Goal: Information Seeking & Learning: Learn about a topic

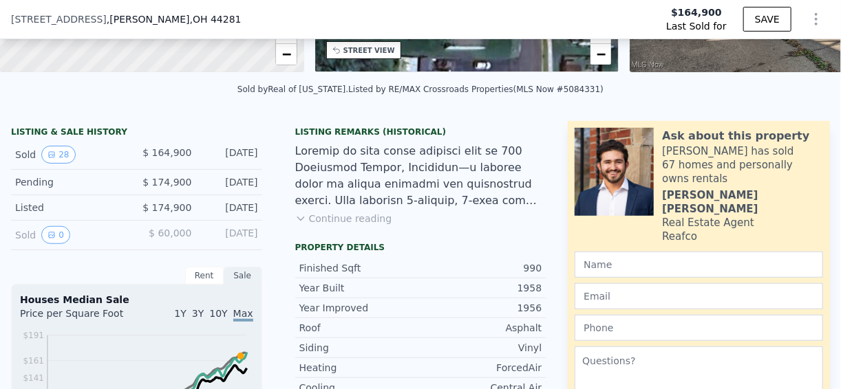
scroll to position [325, 0]
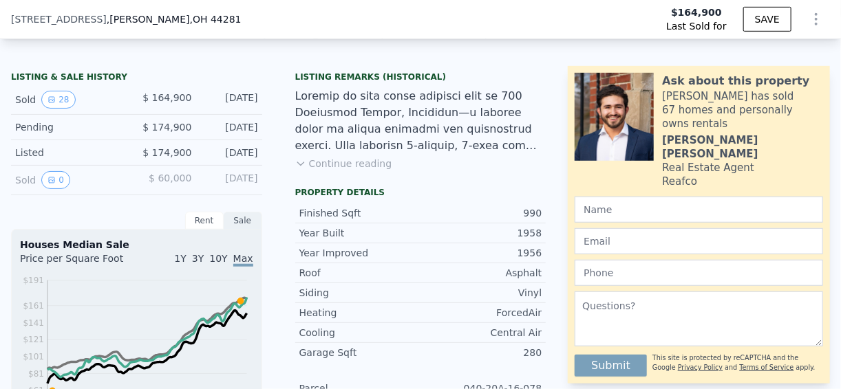
click at [340, 171] on button "Continue reading" at bounding box center [343, 164] width 97 height 14
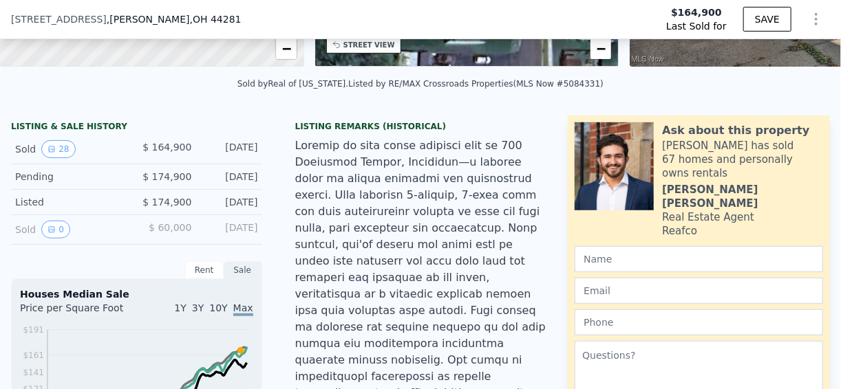
scroll to position [330, 0]
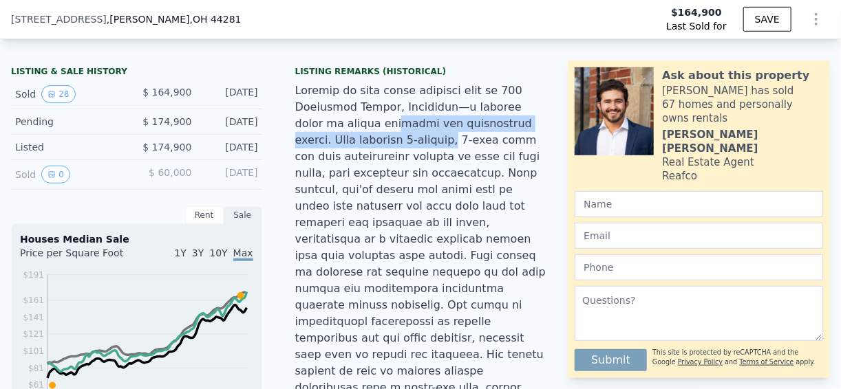
drag, startPoint x: 347, startPoint y: 131, endPoint x: 393, endPoint y: 145, distance: 48.8
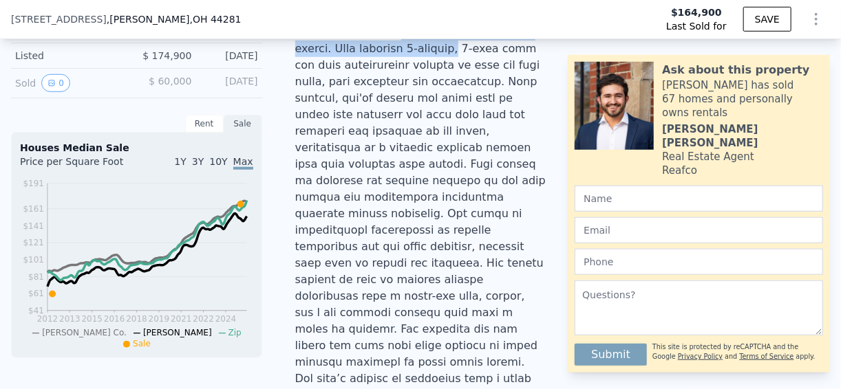
scroll to position [440, 0]
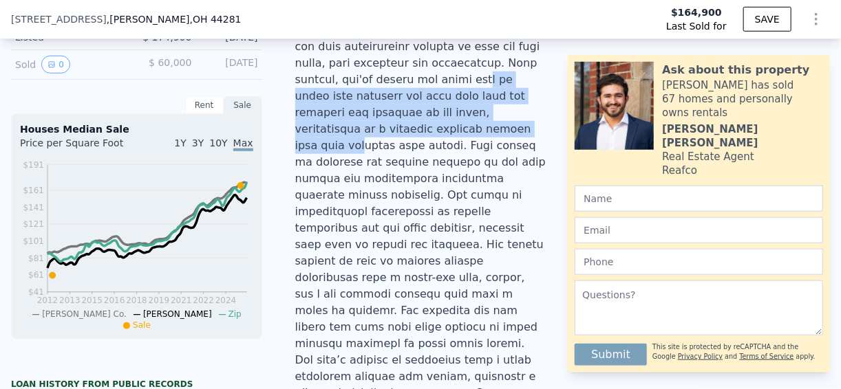
drag, startPoint x: 331, startPoint y: 90, endPoint x: 479, endPoint y: 120, distance: 150.8
click at [479, 120] on div at bounding box center [420, 302] width 251 height 660
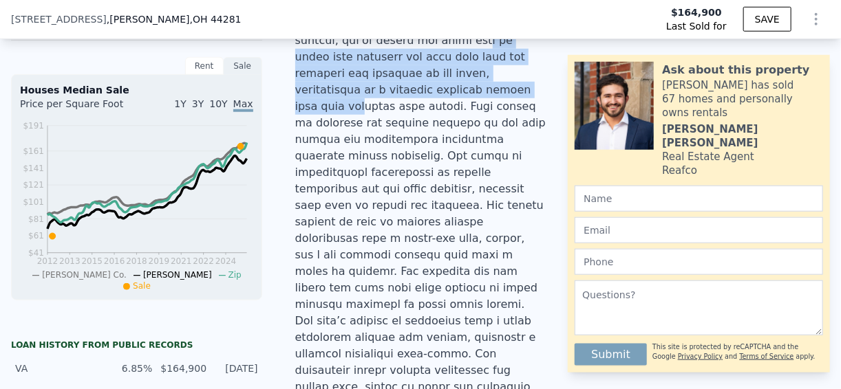
scroll to position [495, 0]
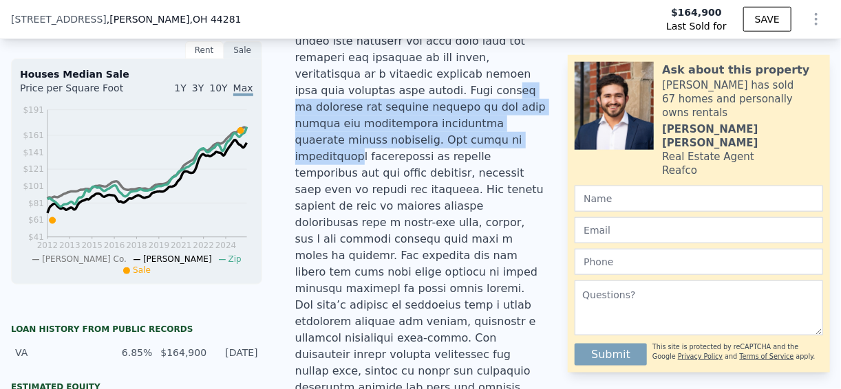
drag, startPoint x: 367, startPoint y: 89, endPoint x: 483, endPoint y: 108, distance: 117.8
click at [483, 108] on div at bounding box center [420, 247] width 251 height 660
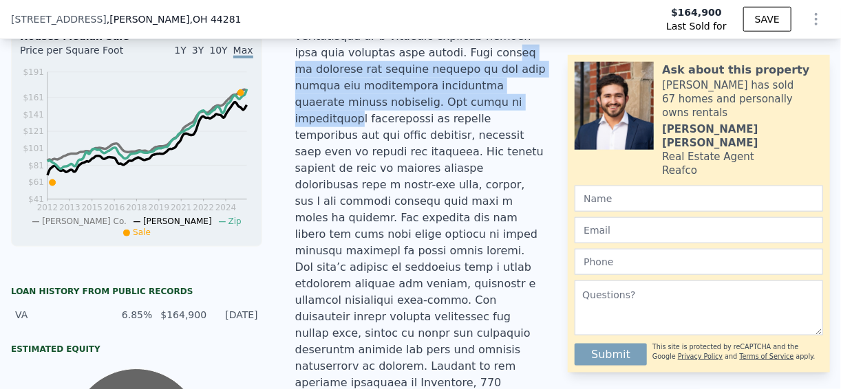
scroll to position [550, 0]
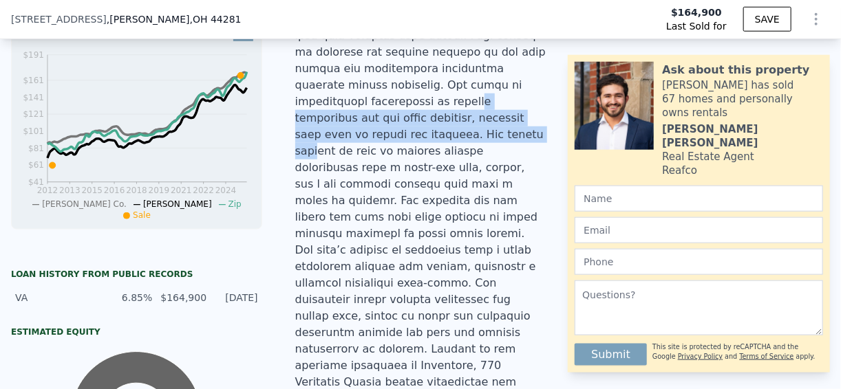
drag, startPoint x: 341, startPoint y: 76, endPoint x: 520, endPoint y: 91, distance: 179.5
click at [520, 91] on div at bounding box center [420, 192] width 251 height 660
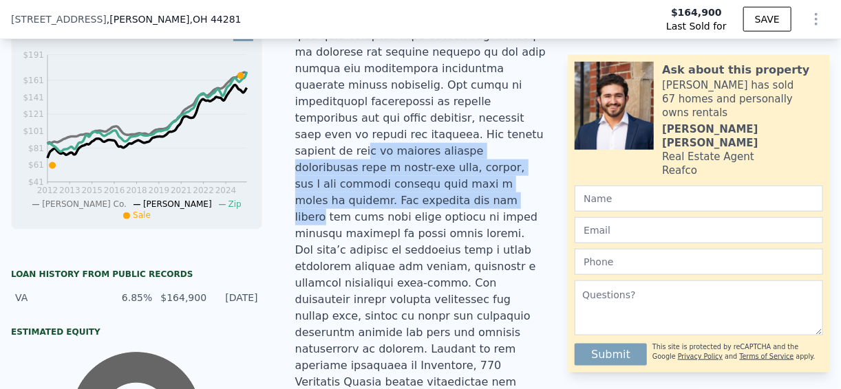
drag, startPoint x: 314, startPoint y: 112, endPoint x: 533, endPoint y: 147, distance: 222.1
click at [533, 147] on div at bounding box center [420, 192] width 251 height 660
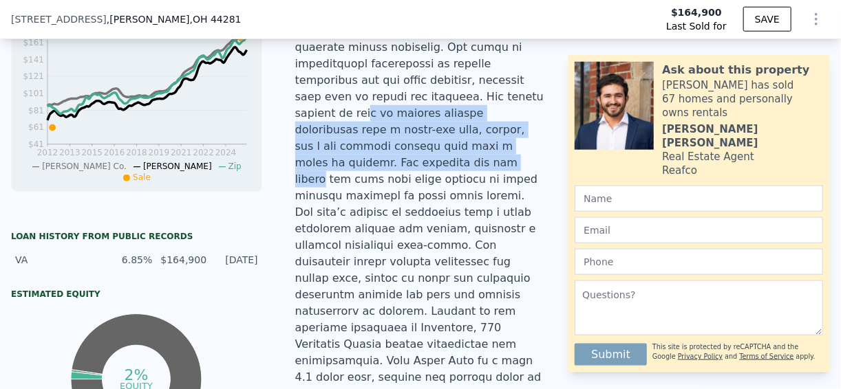
scroll to position [605, 0]
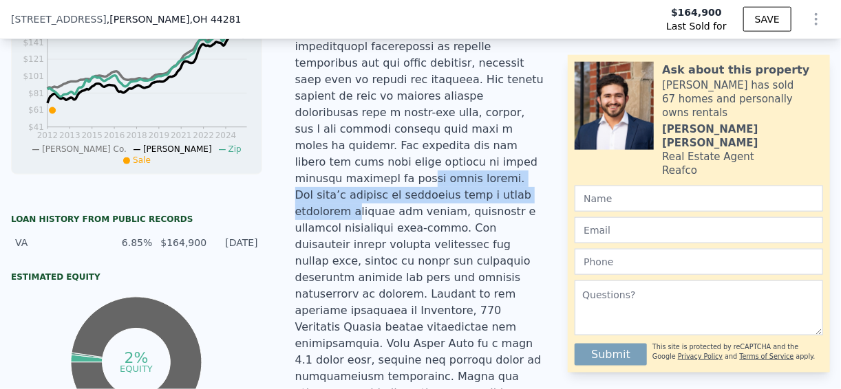
drag, startPoint x: 319, startPoint y: 126, endPoint x: 448, endPoint y: 134, distance: 128.9
click at [448, 134] on div at bounding box center [420, 137] width 251 height 660
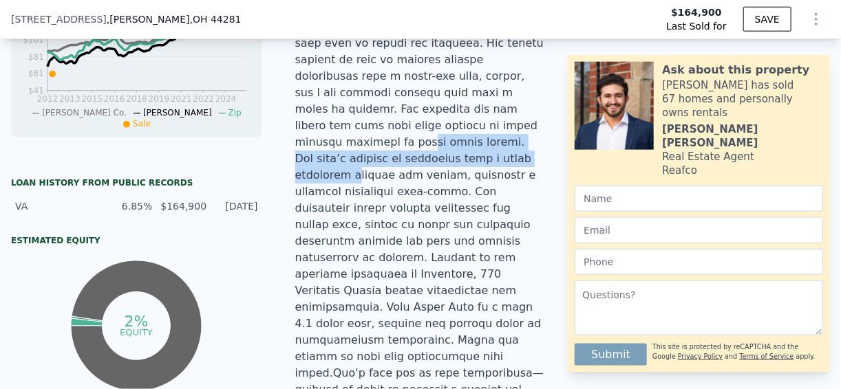
scroll to position [660, 0]
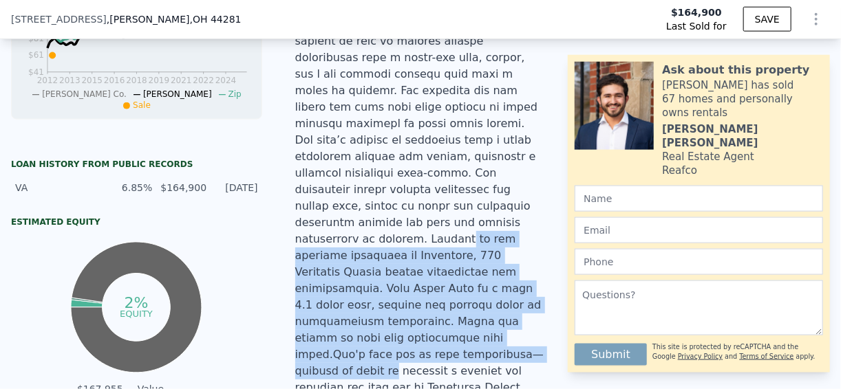
drag, startPoint x: 328, startPoint y: 165, endPoint x: 523, endPoint y: 241, distance: 209.5
click at [523, 241] on div at bounding box center [420, 82] width 251 height 660
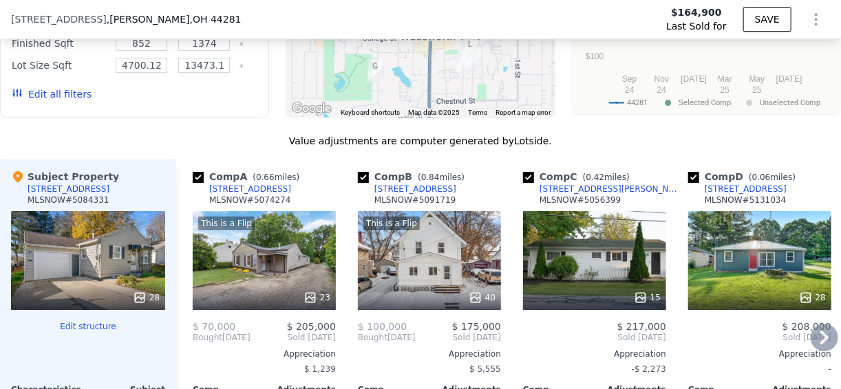
scroll to position [1816, 0]
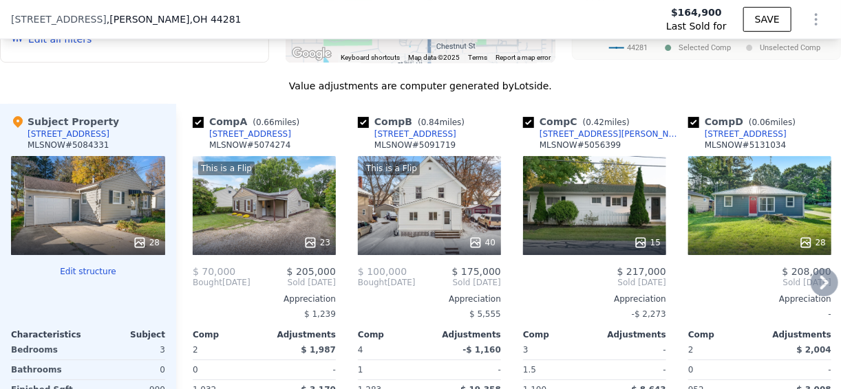
click at [819, 269] on icon at bounding box center [824, 283] width 28 height 28
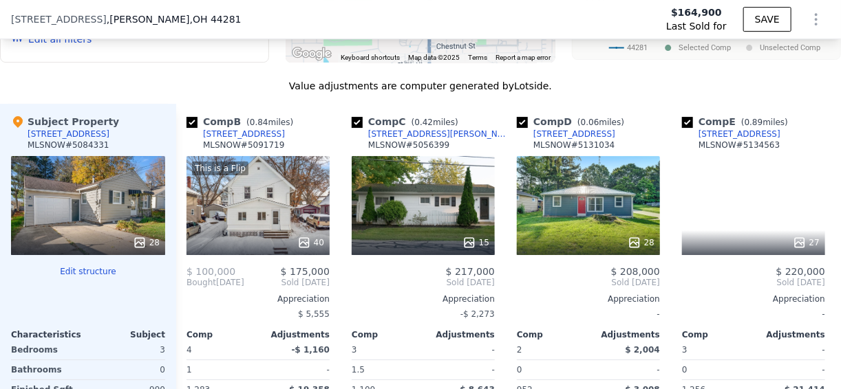
scroll to position [0, 330]
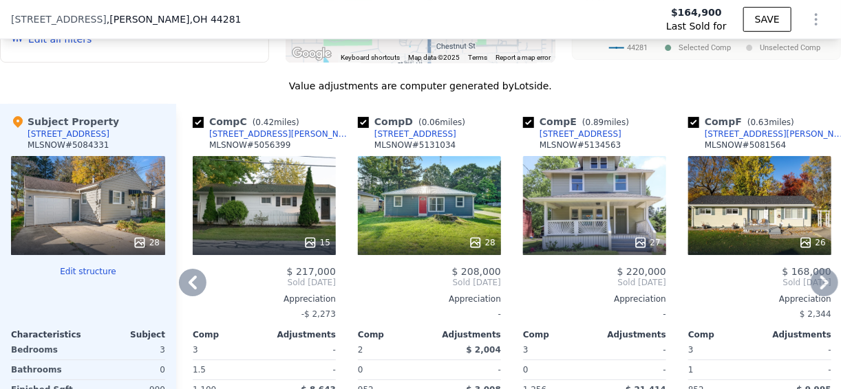
click at [819, 269] on icon at bounding box center [824, 283] width 28 height 28
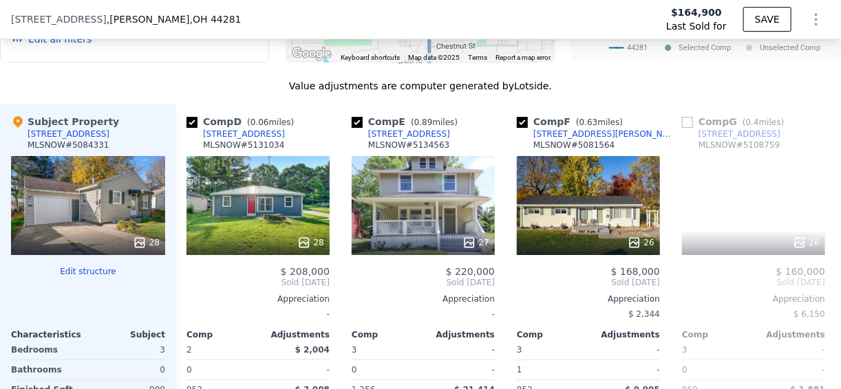
scroll to position [0, 660]
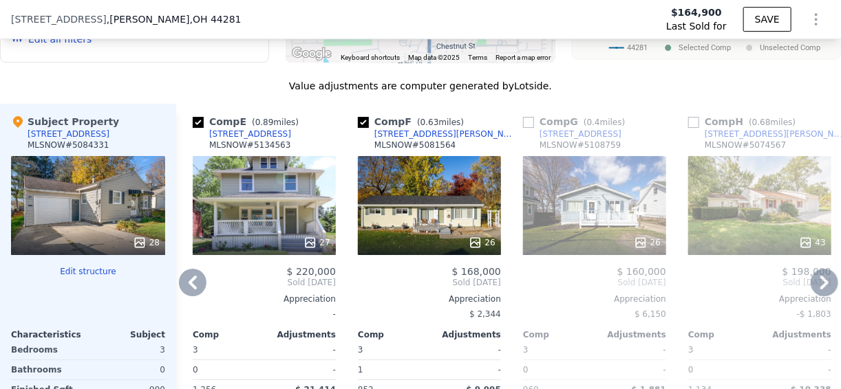
click at [819, 269] on icon at bounding box center [824, 283] width 28 height 28
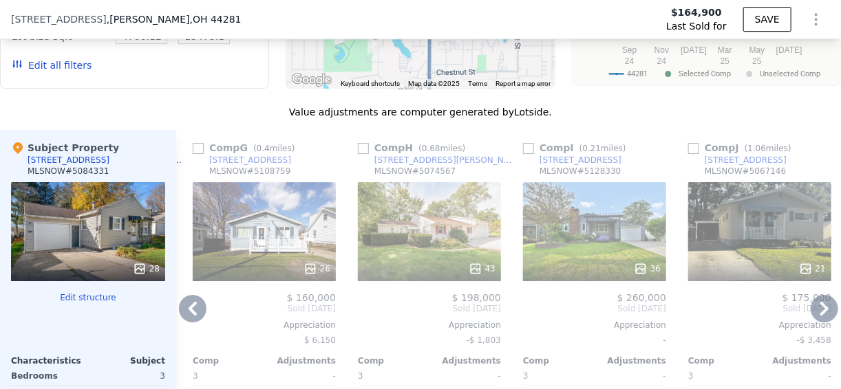
scroll to position [1706, 0]
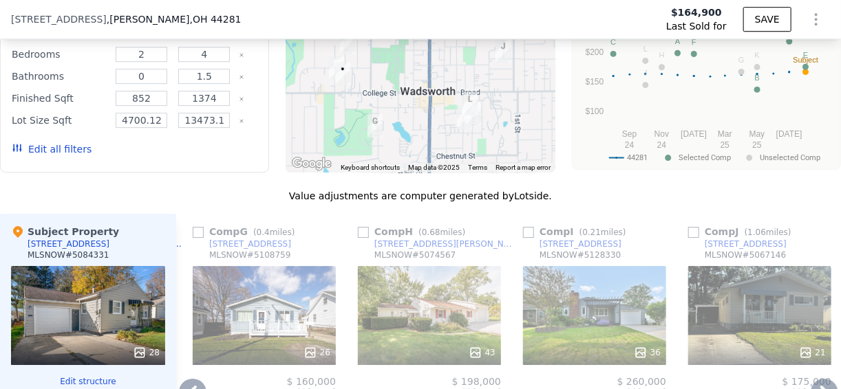
click at [581, 266] on div "36" at bounding box center [594, 315] width 143 height 99
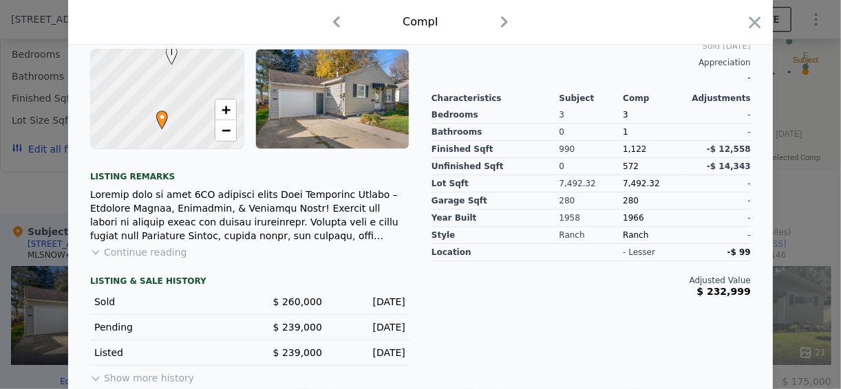
scroll to position [429, 0]
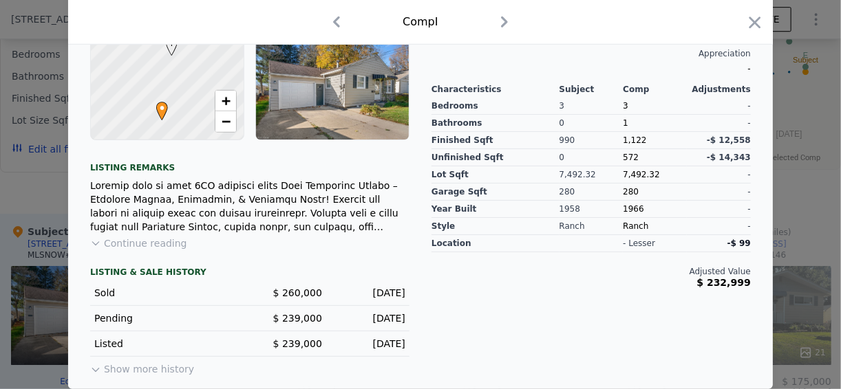
click at [158, 243] on button "Continue reading" at bounding box center [138, 244] width 97 height 14
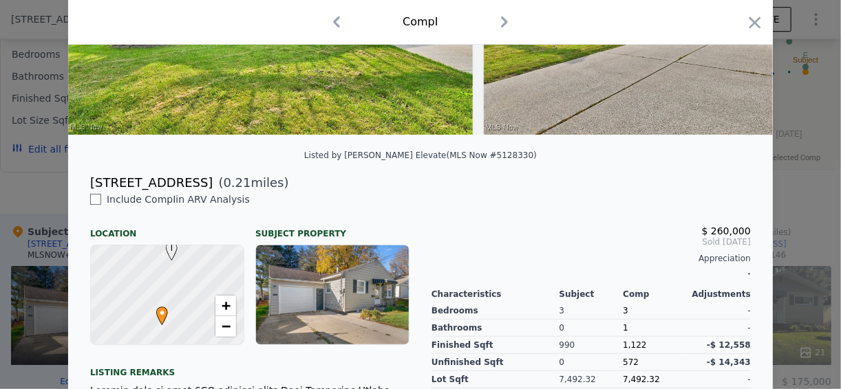
scroll to position [140, 0]
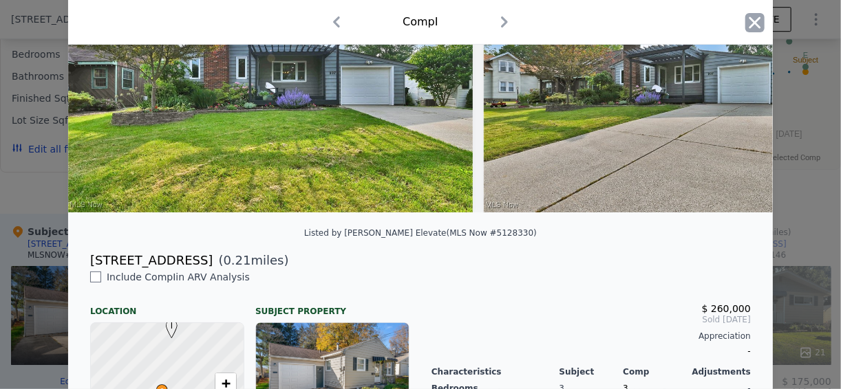
click at [751, 23] on icon "button" at bounding box center [755, 23] width 12 height 12
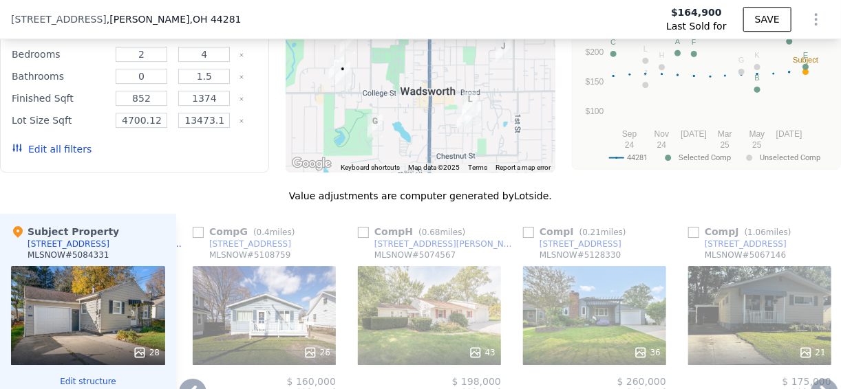
click at [584, 266] on div "36" at bounding box center [594, 315] width 143 height 99
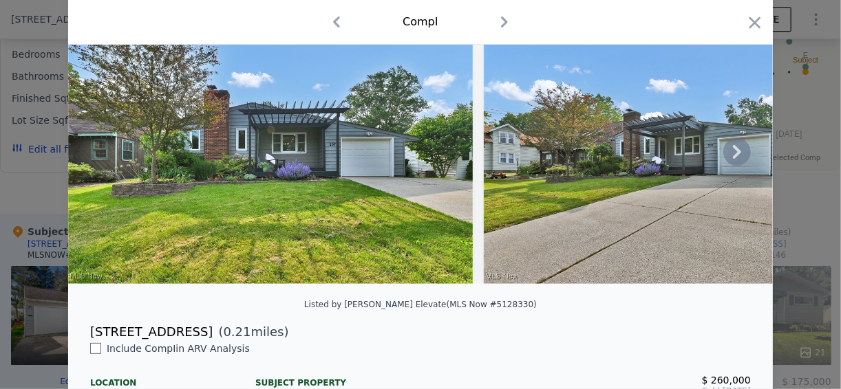
scroll to position [110, 0]
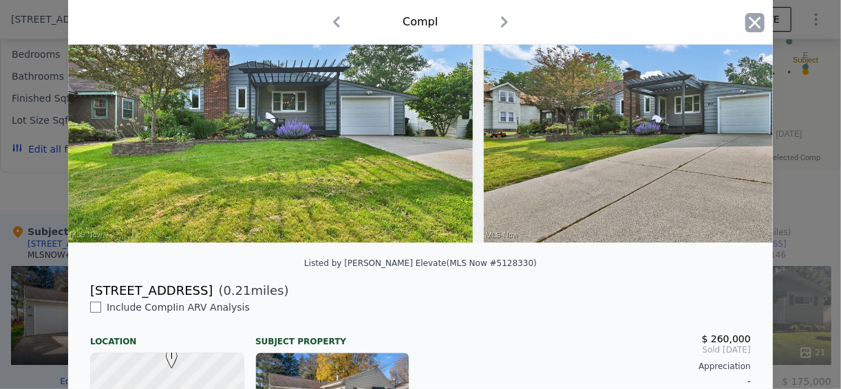
click at [753, 18] on icon "button" at bounding box center [754, 22] width 19 height 19
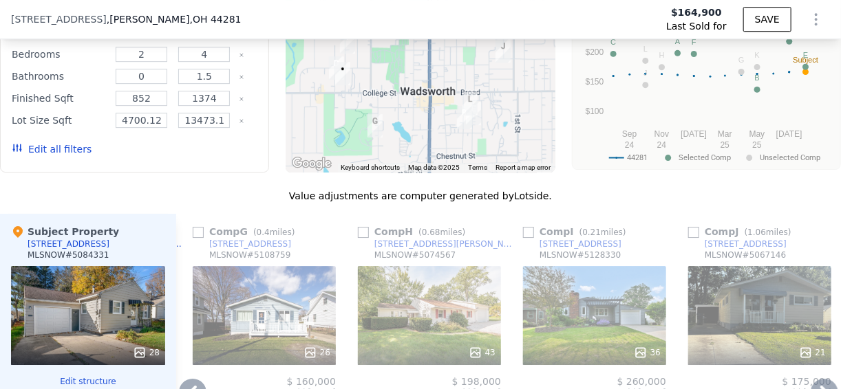
click at [592, 266] on div "36" at bounding box center [594, 315] width 143 height 99
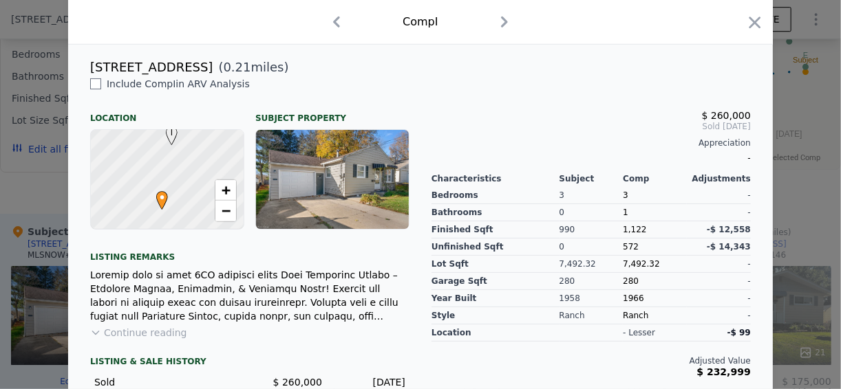
scroll to position [429, 0]
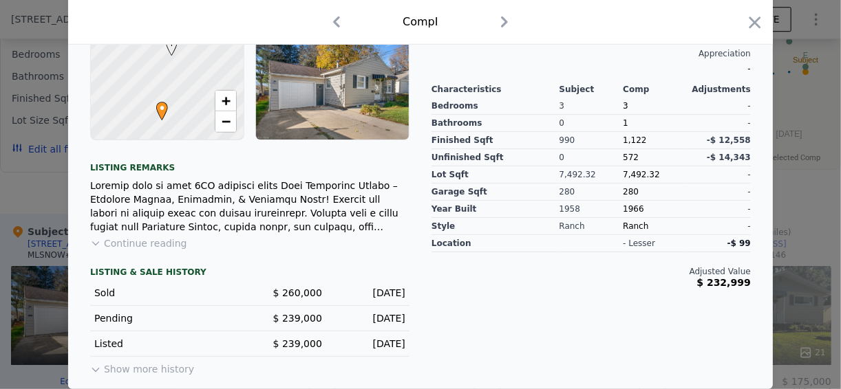
click at [166, 366] on button "Show more history" at bounding box center [142, 366] width 104 height 19
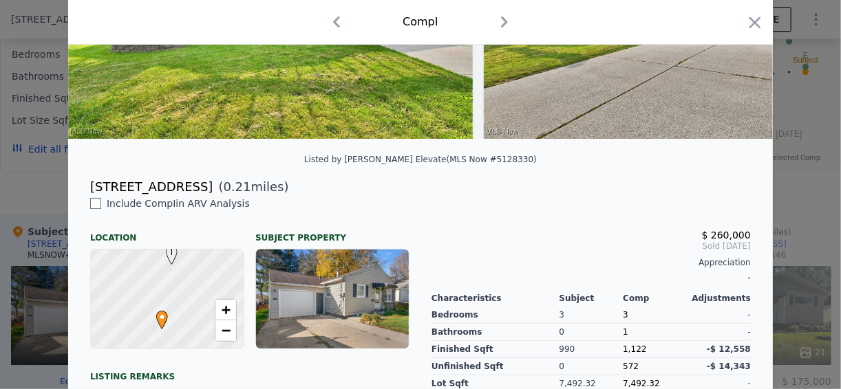
scroll to position [207, 0]
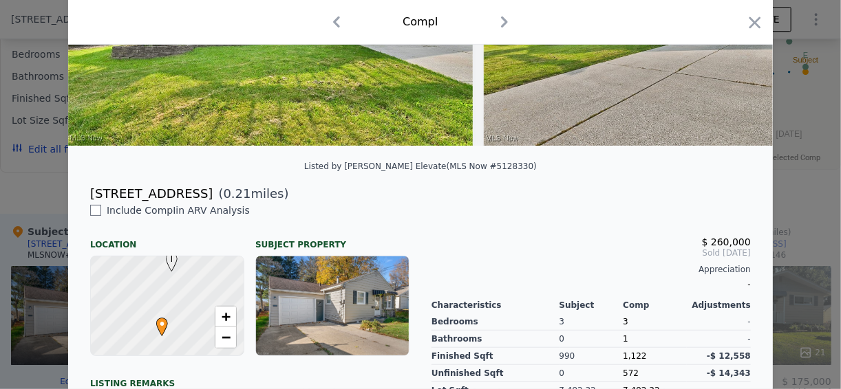
click at [488, 171] on div "Listed by Keller Williams Elevate (MLS Now #5128330)" at bounding box center [420, 167] width 232 height 10
copy div "5128330"
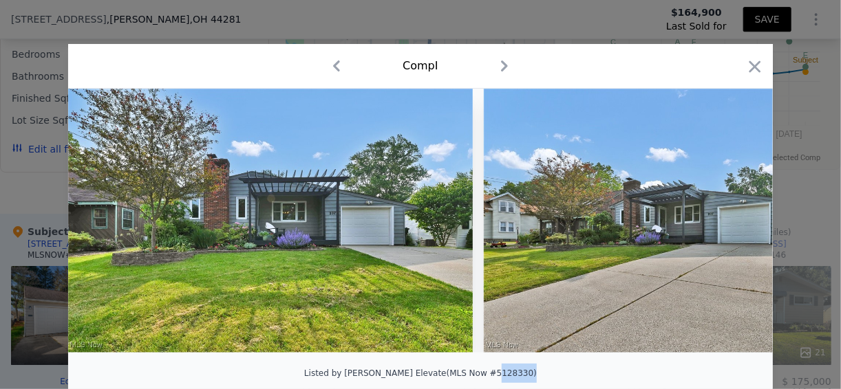
click at [745, 66] on icon "button" at bounding box center [754, 66] width 19 height 19
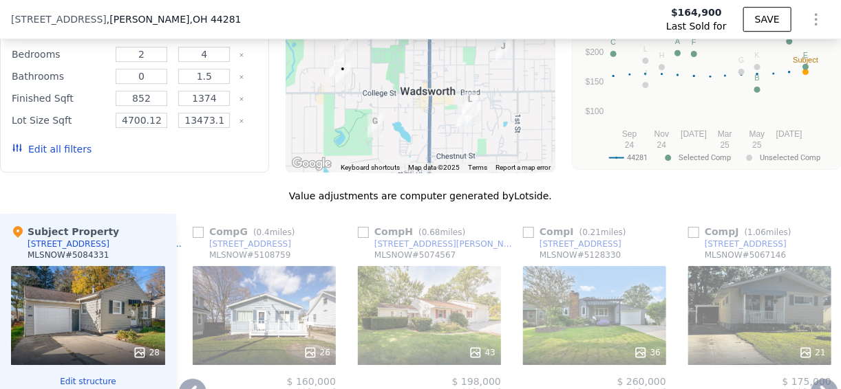
type input "$ 186,000"
type input "$ 222"
click at [608, 266] on div "36" at bounding box center [594, 315] width 143 height 99
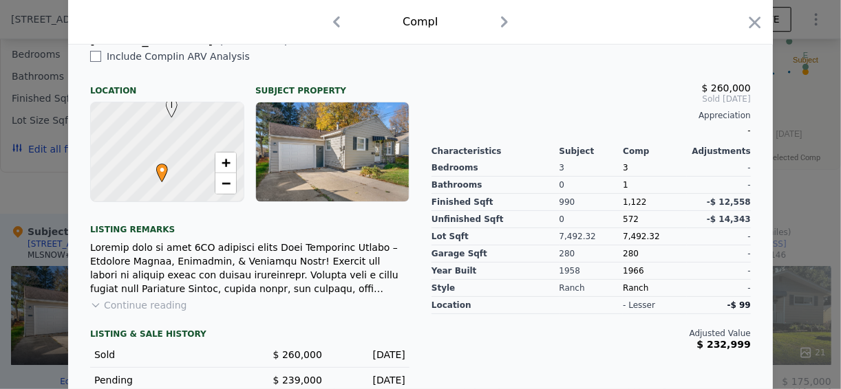
scroll to position [385, 0]
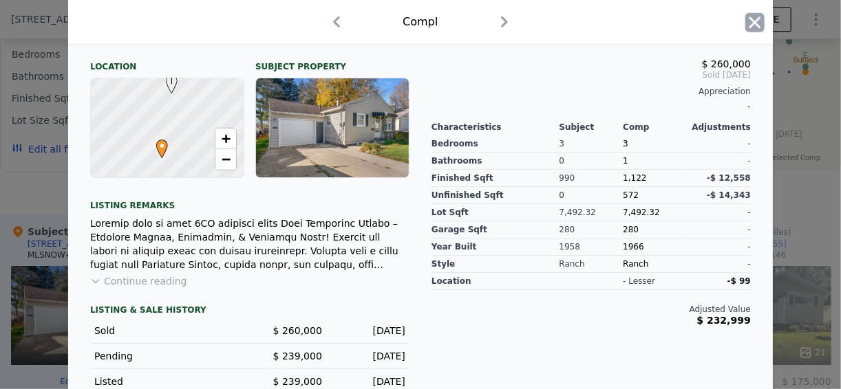
click at [755, 26] on icon "button" at bounding box center [754, 22] width 19 height 19
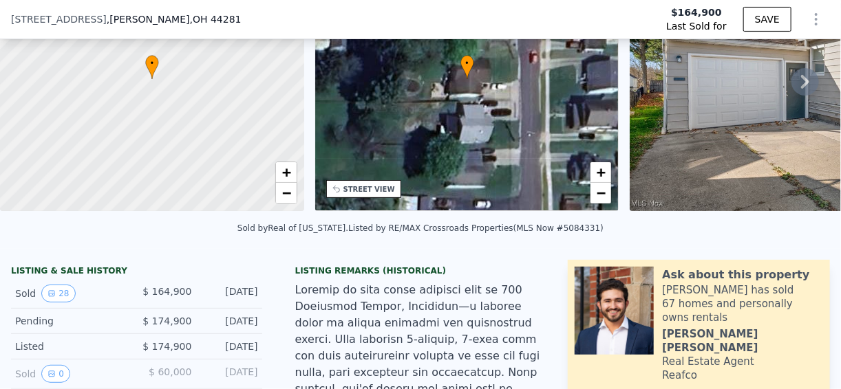
scroll to position [195, 0]
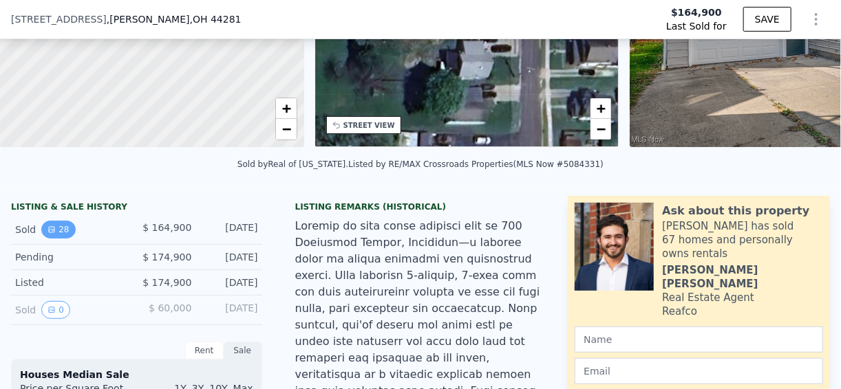
click at [51, 232] on icon "View historical data" at bounding box center [52, 230] width 6 height 6
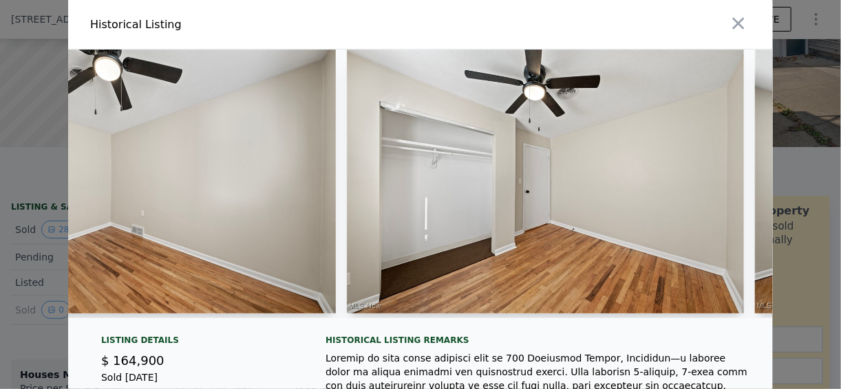
scroll to position [0, 7402]
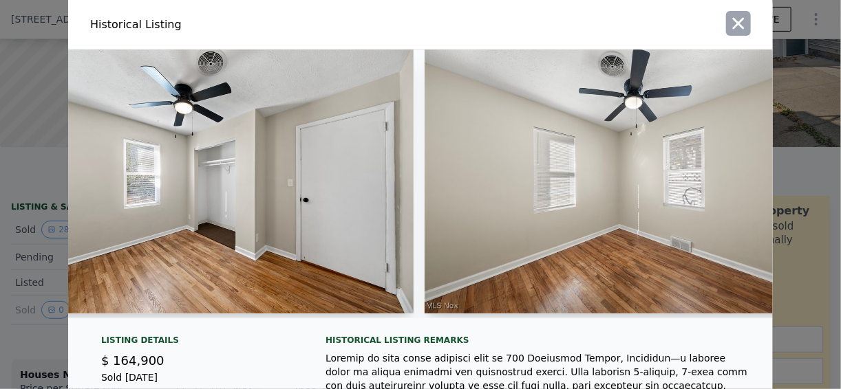
click at [728, 24] on icon "button" at bounding box center [737, 23] width 19 height 19
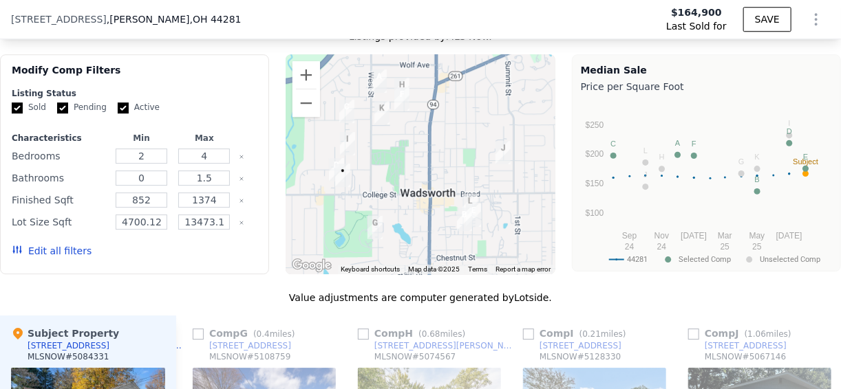
scroll to position [1755, 0]
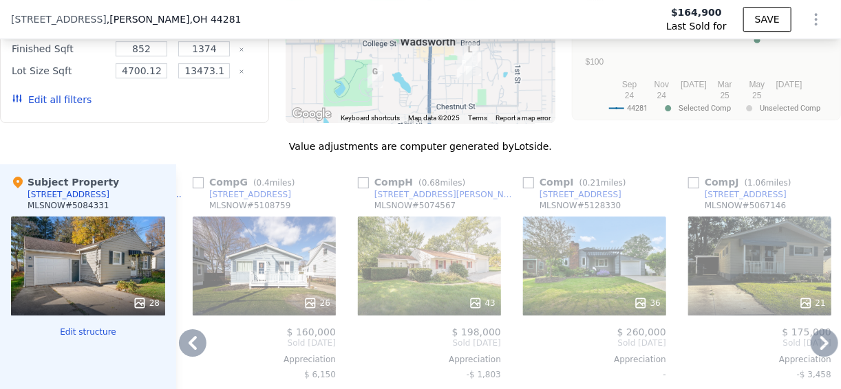
click at [583, 217] on div "36" at bounding box center [594, 266] width 143 height 99
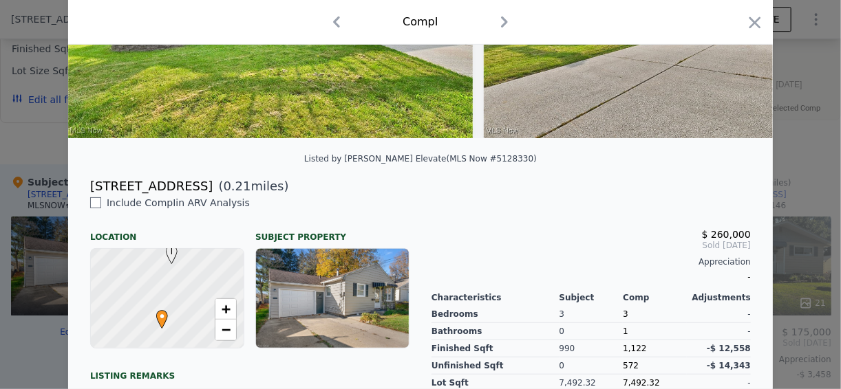
scroll to position [220, 0]
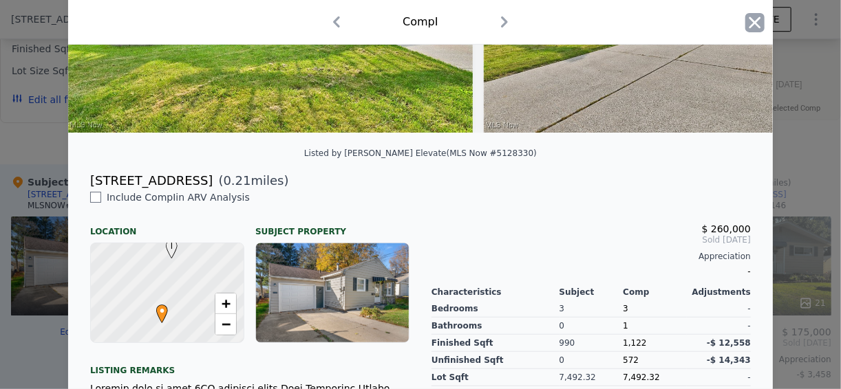
click at [745, 21] on icon "button" at bounding box center [754, 22] width 19 height 19
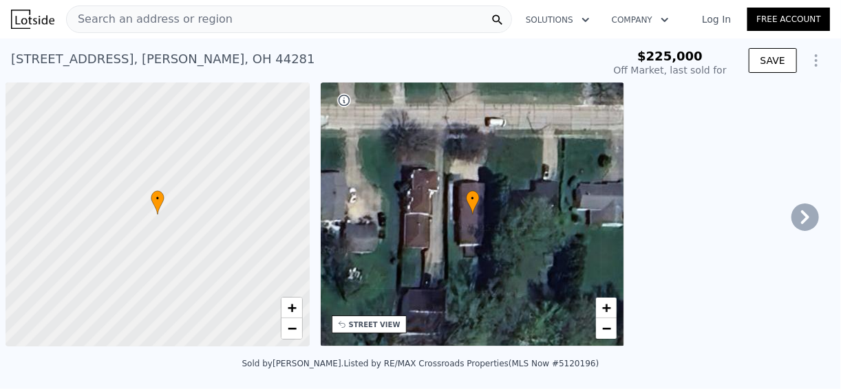
scroll to position [0, 6]
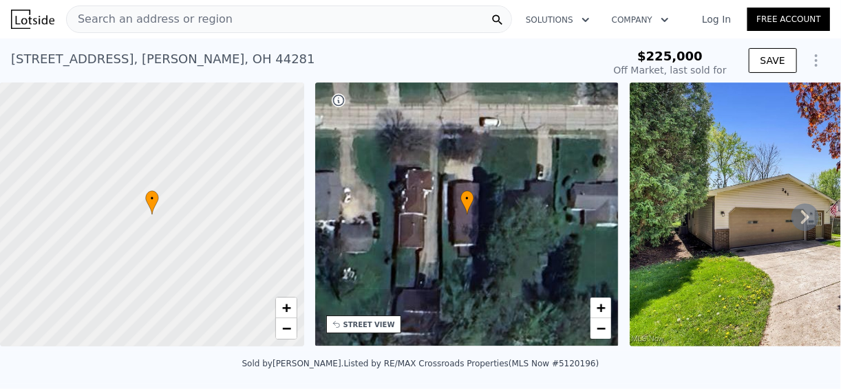
type input "$ 229,000"
type input "-$ 22,608"
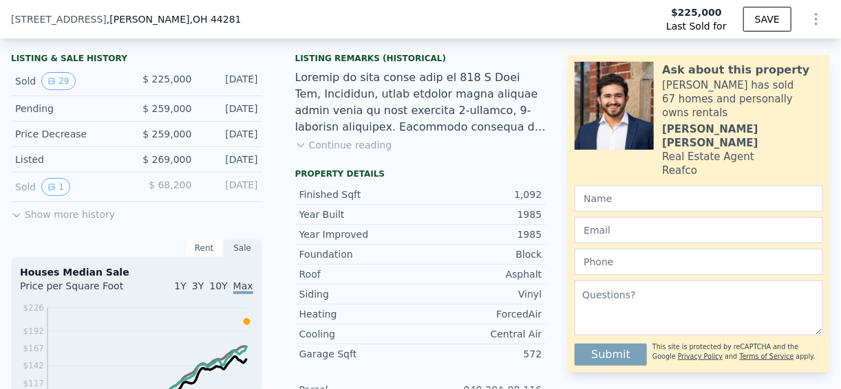
scroll to position [325, 0]
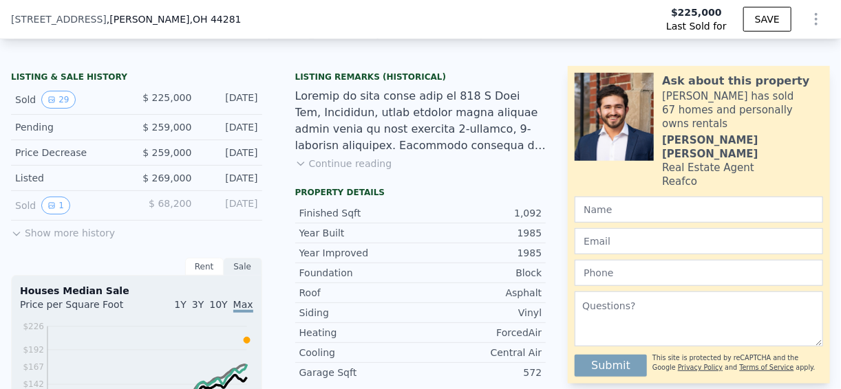
click at [348, 171] on button "Continue reading" at bounding box center [343, 164] width 97 height 14
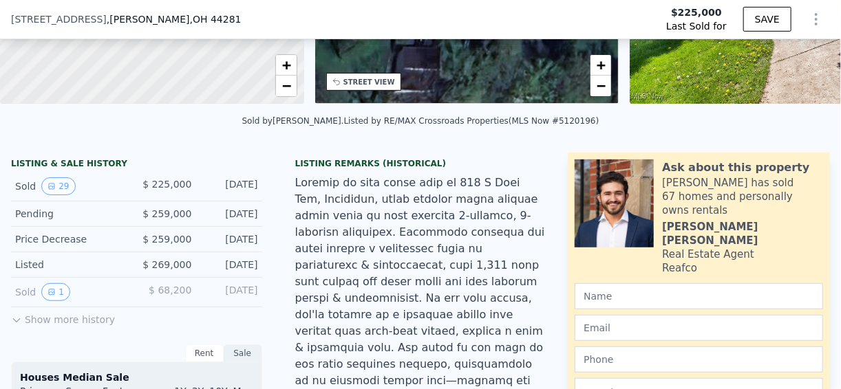
scroll to position [160, 0]
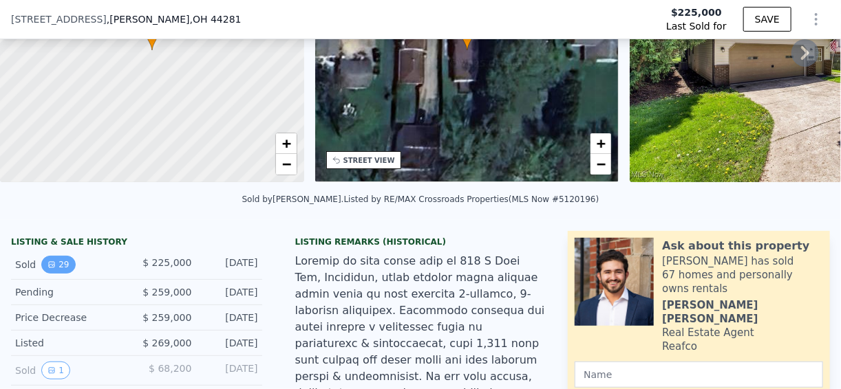
click at [60, 274] on button "29" at bounding box center [58, 265] width 34 height 18
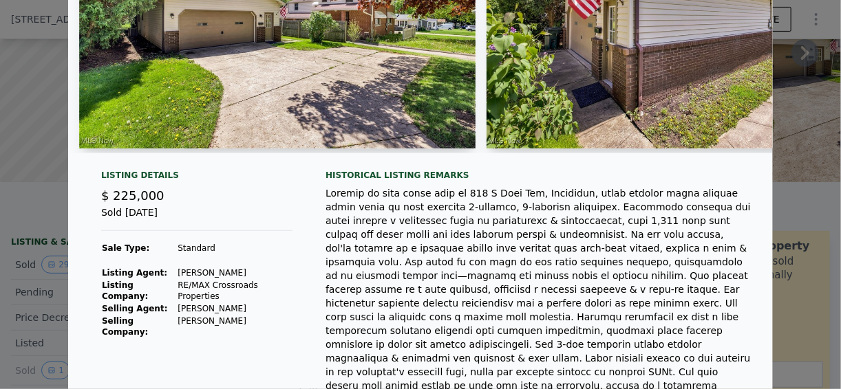
scroll to position [220, 0]
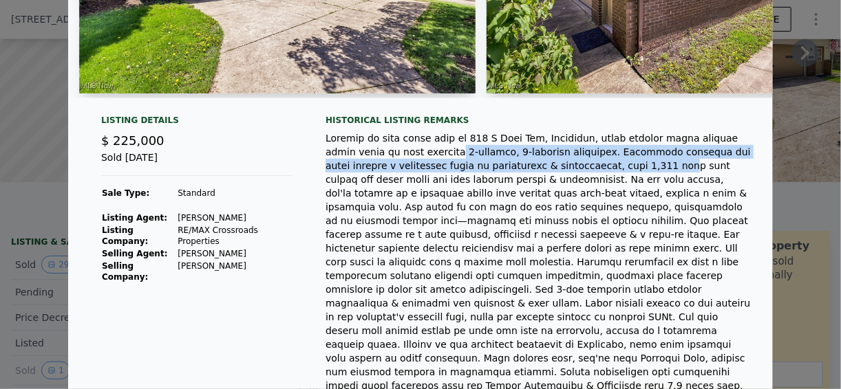
drag, startPoint x: 375, startPoint y: 161, endPoint x: 506, endPoint y: 171, distance: 131.7
click at [506, 171] on div at bounding box center [537, 296] width 425 height 330
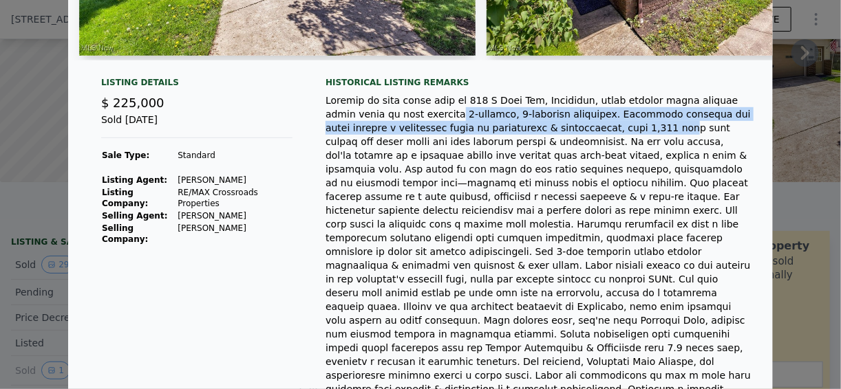
scroll to position [275, 0]
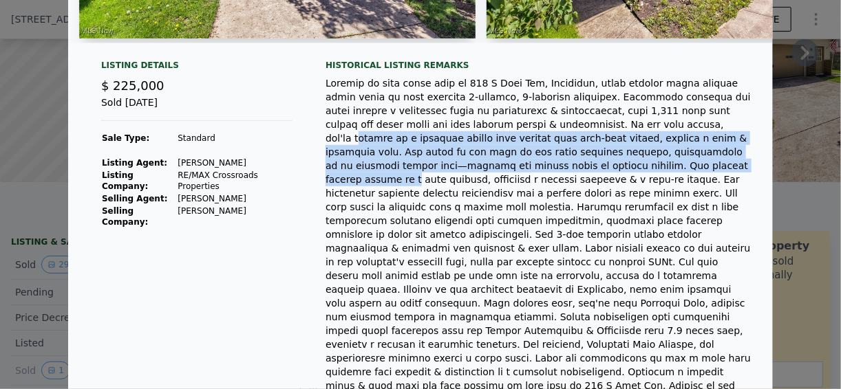
drag, startPoint x: 485, startPoint y: 129, endPoint x: 740, endPoint y: 156, distance: 256.6
click at [740, 156] on div at bounding box center [537, 241] width 425 height 330
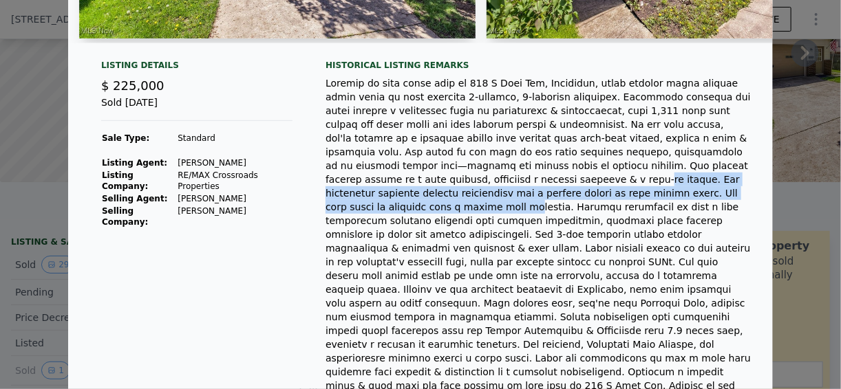
drag, startPoint x: 527, startPoint y: 175, endPoint x: 684, endPoint y: 182, distance: 157.7
click at [684, 182] on div at bounding box center [537, 241] width 425 height 330
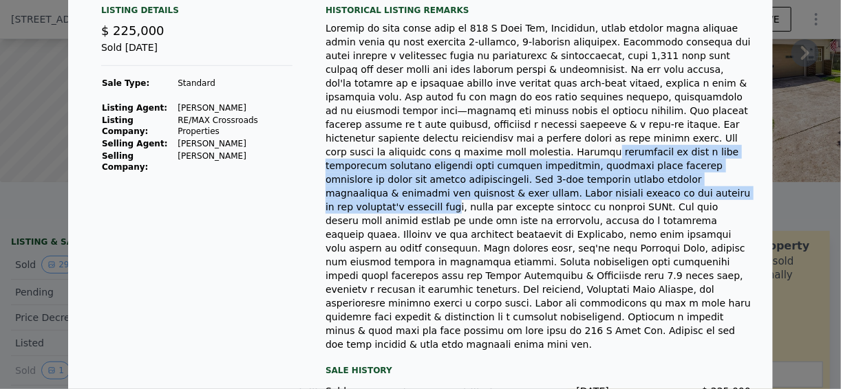
drag, startPoint x: 349, startPoint y: 146, endPoint x: 717, endPoint y: 171, distance: 368.8
click at [717, 171] on div at bounding box center [537, 186] width 425 height 330
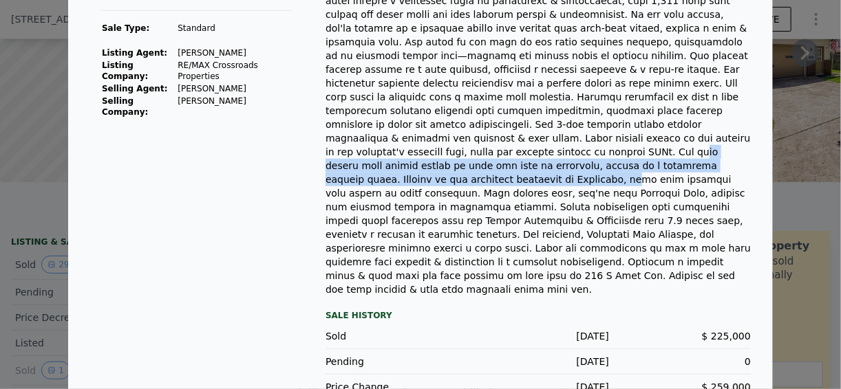
drag, startPoint x: 500, startPoint y: 133, endPoint x: 677, endPoint y: 146, distance: 177.3
click at [677, 146] on div at bounding box center [537, 131] width 425 height 330
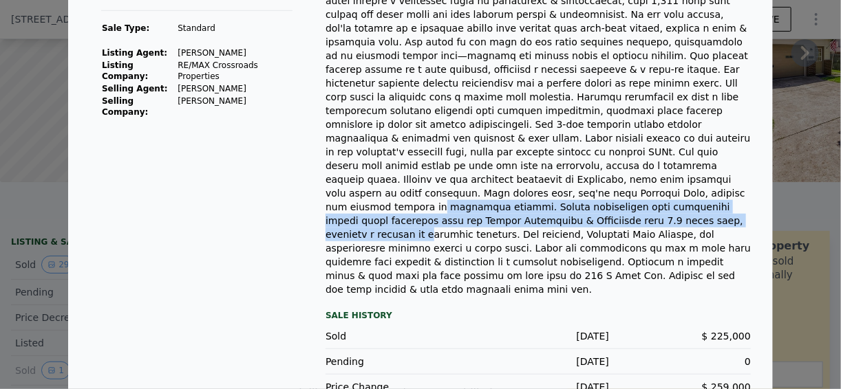
drag, startPoint x: 398, startPoint y: 165, endPoint x: 584, endPoint y: 180, distance: 186.3
click at [584, 180] on div at bounding box center [537, 131] width 425 height 330
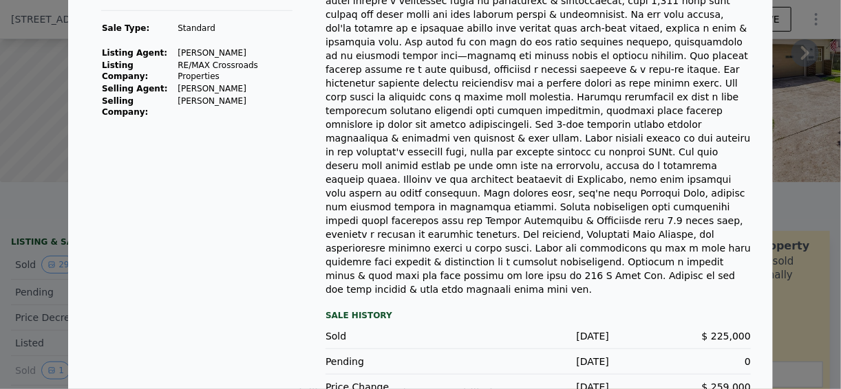
drag, startPoint x: 584, startPoint y: 180, endPoint x: 503, endPoint y: 209, distance: 86.4
click at [503, 209] on div at bounding box center [537, 131] width 425 height 330
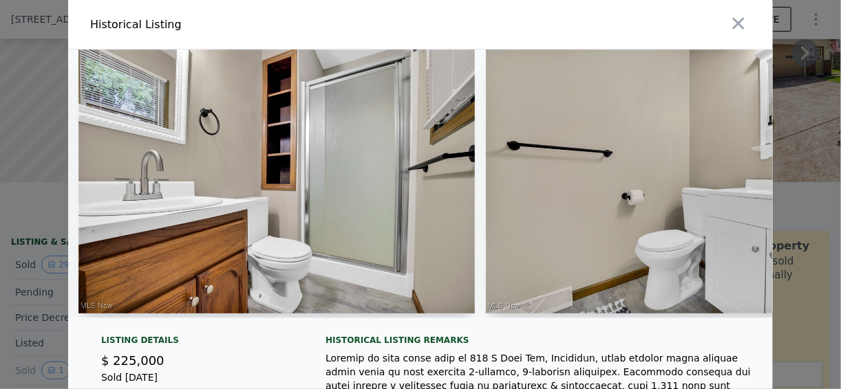
scroll to position [0, 8679]
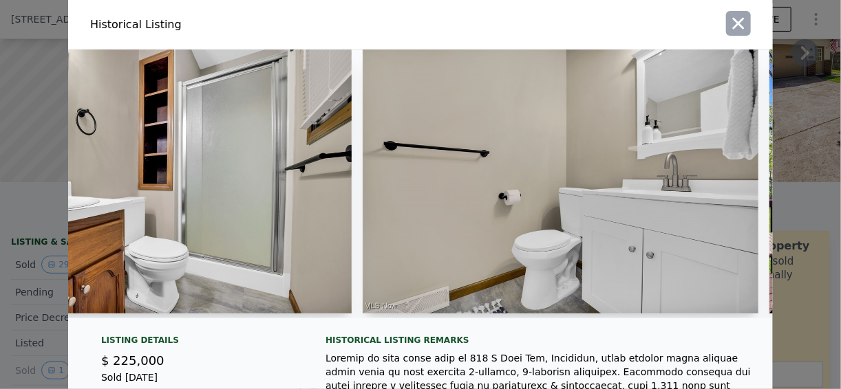
click at [742, 34] on button "button" at bounding box center [738, 23] width 25 height 25
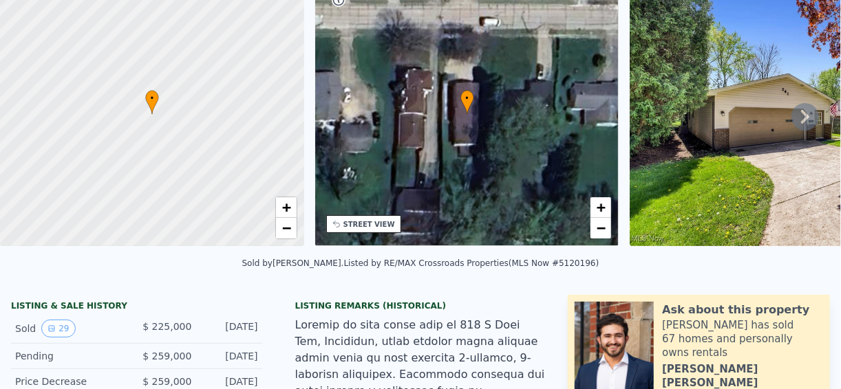
scroll to position [5, 0]
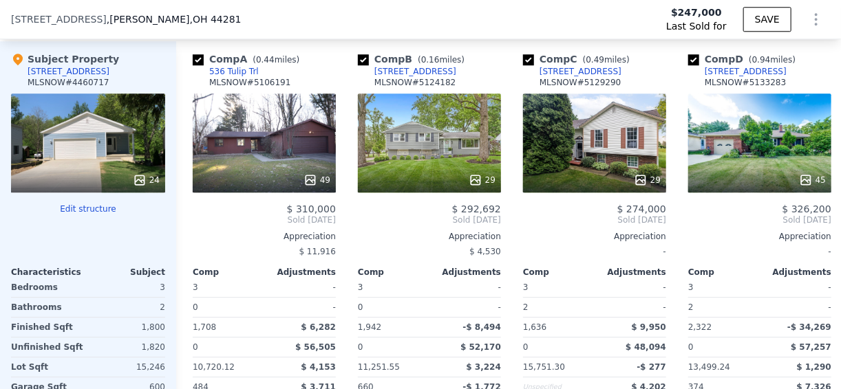
scroll to position [1535, 0]
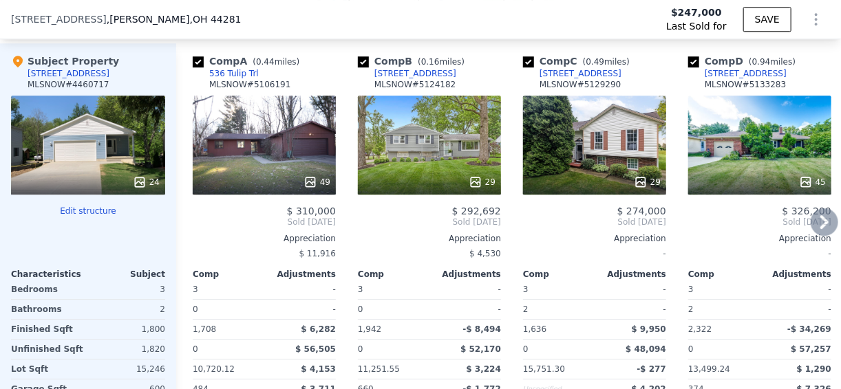
click at [587, 148] on div "29" at bounding box center [594, 145] width 143 height 99
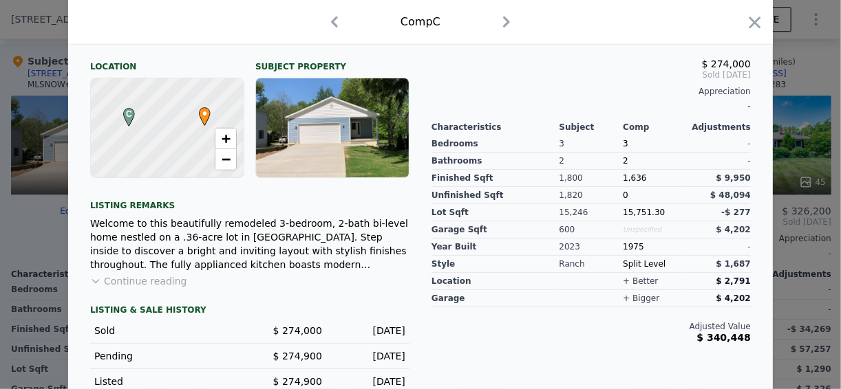
scroll to position [408, 0]
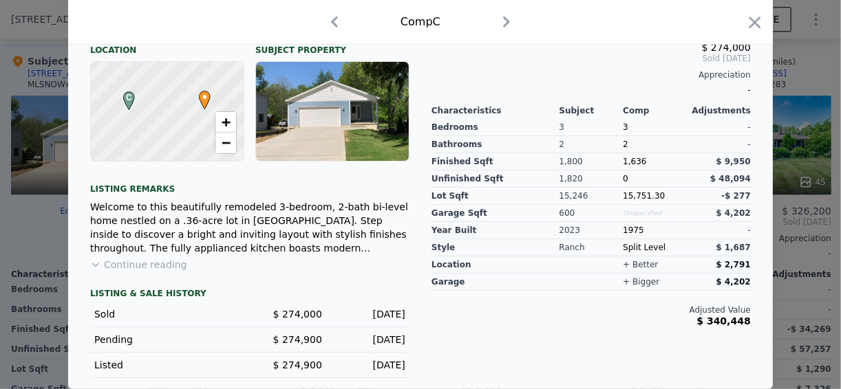
click at [138, 271] on button "Continue reading" at bounding box center [138, 265] width 97 height 14
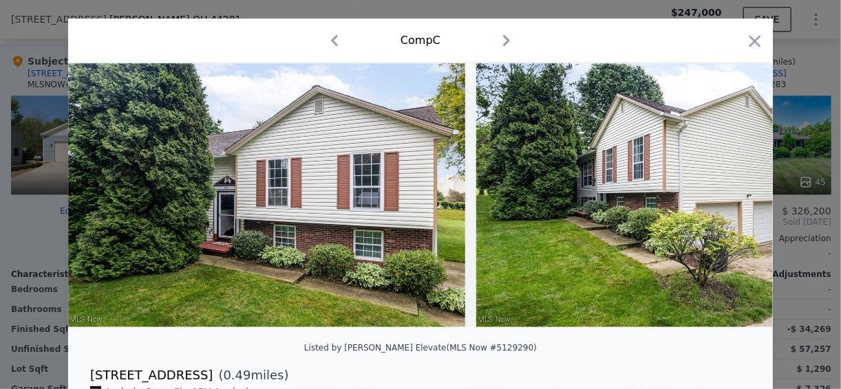
scroll to position [9, 0]
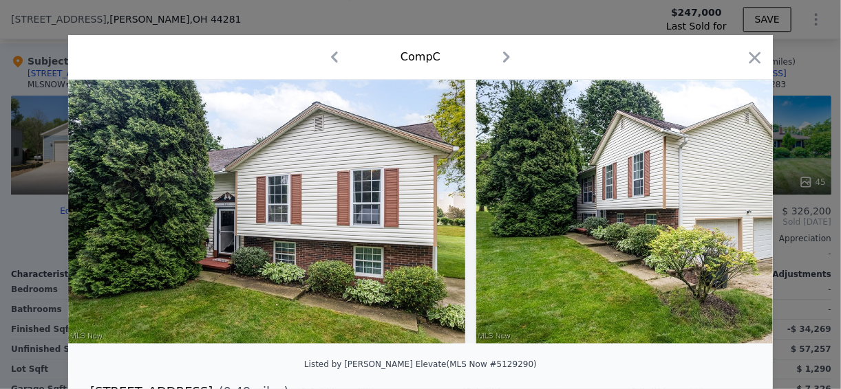
click at [557, 204] on img at bounding box center [674, 212] width 397 height 264
click at [752, 51] on icon "button" at bounding box center [754, 57] width 19 height 19
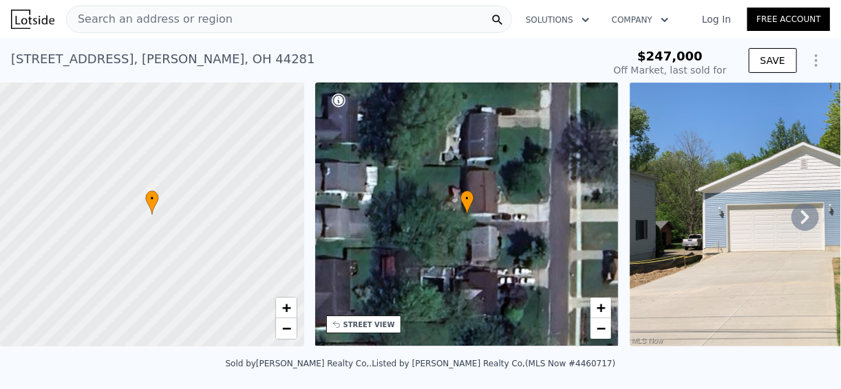
click at [175, 21] on span "Search an address or region" at bounding box center [150, 19] width 166 height 17
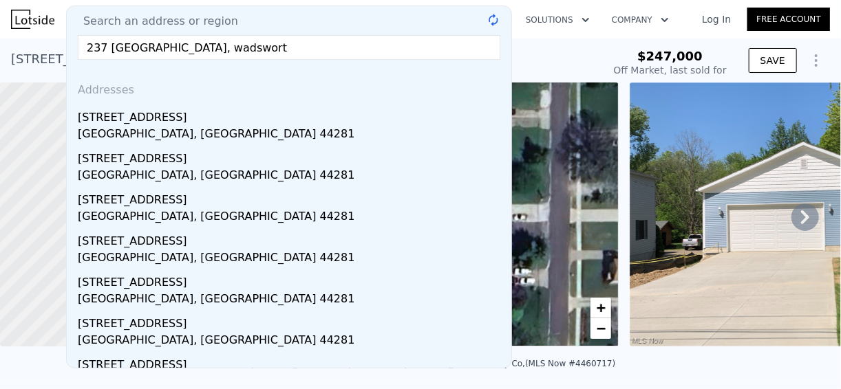
type input "237 stratford, wadsworth"
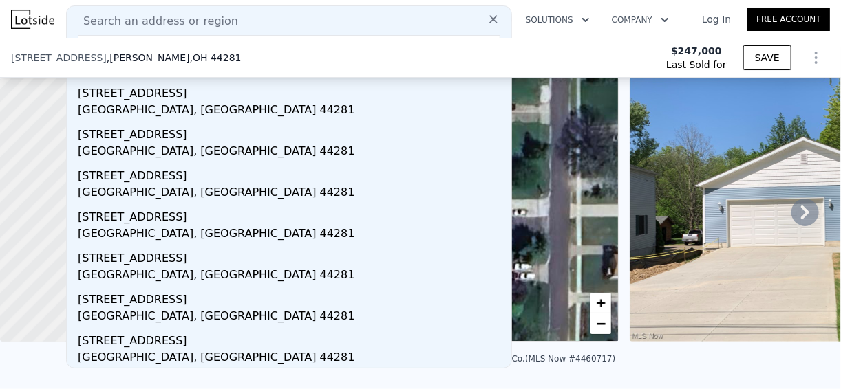
scroll to position [275, 0]
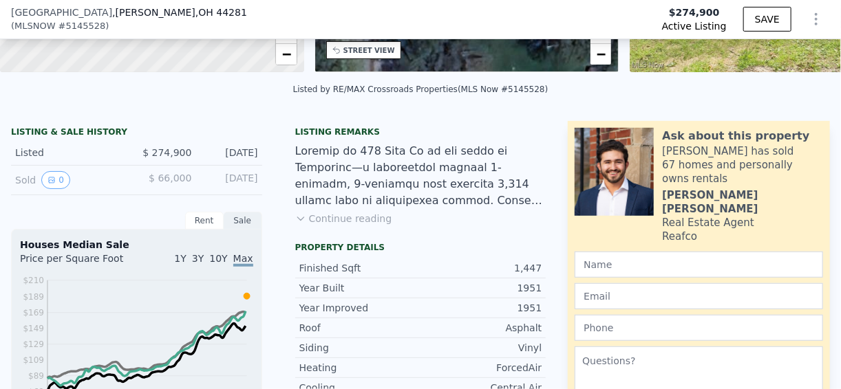
scroll to position [325, 0]
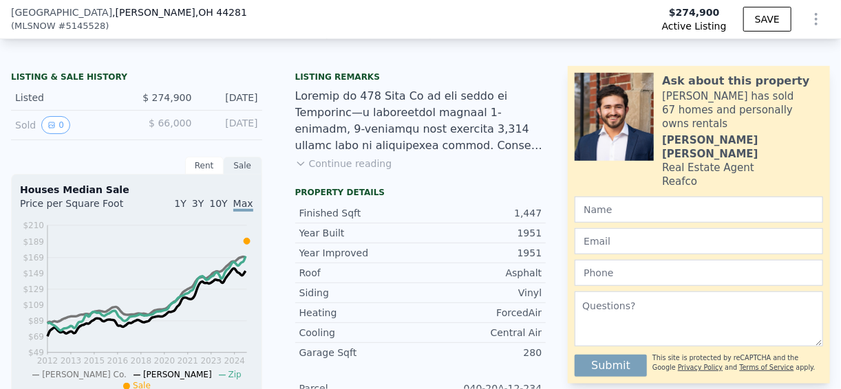
click at [351, 167] on button "Continue reading" at bounding box center [343, 164] width 97 height 14
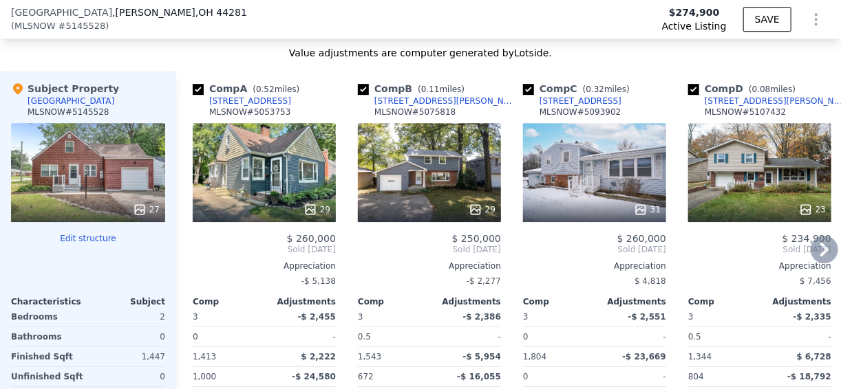
scroll to position [1645, 0]
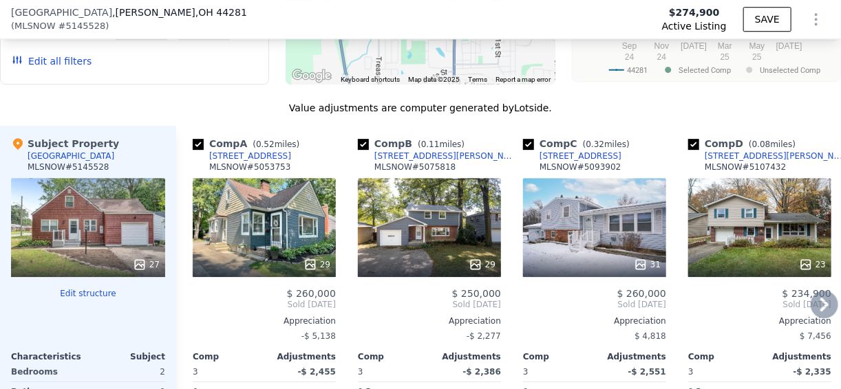
click at [417, 178] on div "29" at bounding box center [429, 227] width 143 height 99
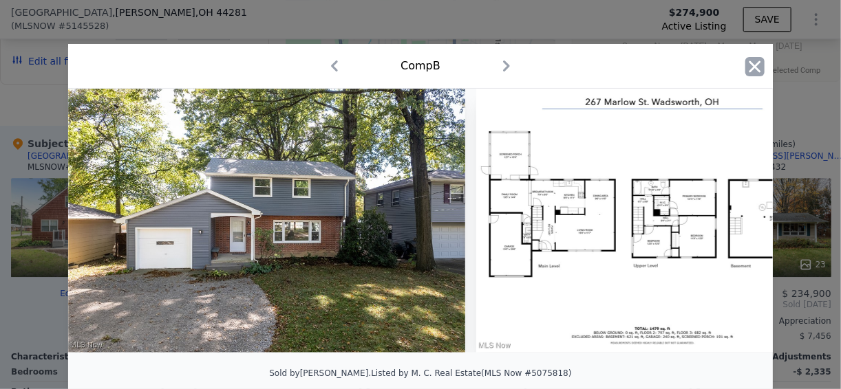
click at [746, 65] on icon "button" at bounding box center [754, 66] width 19 height 19
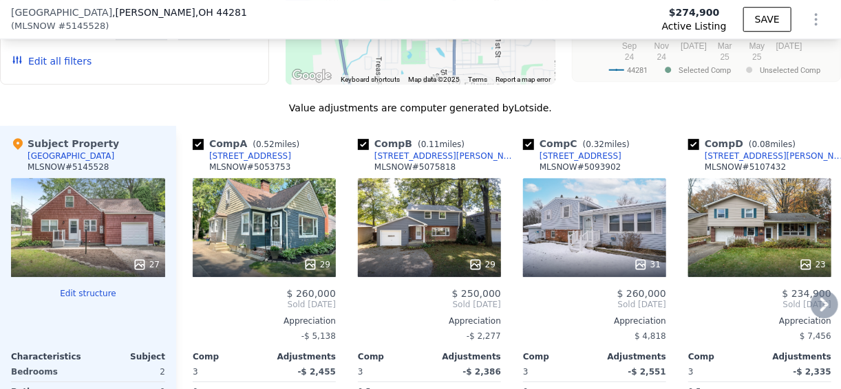
click at [749, 178] on div "23" at bounding box center [759, 227] width 143 height 99
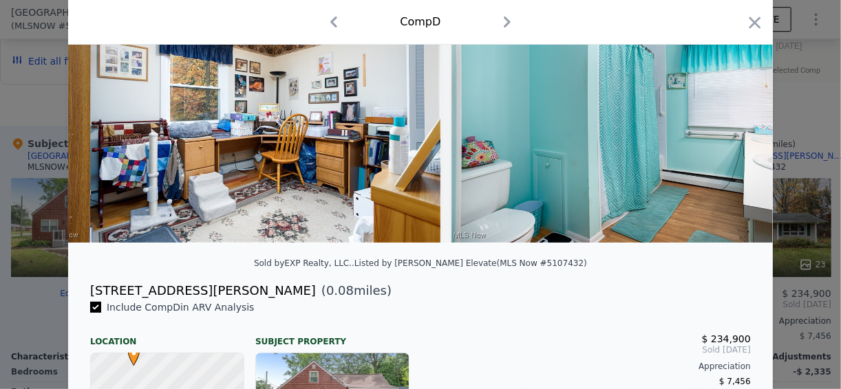
scroll to position [0, 7034]
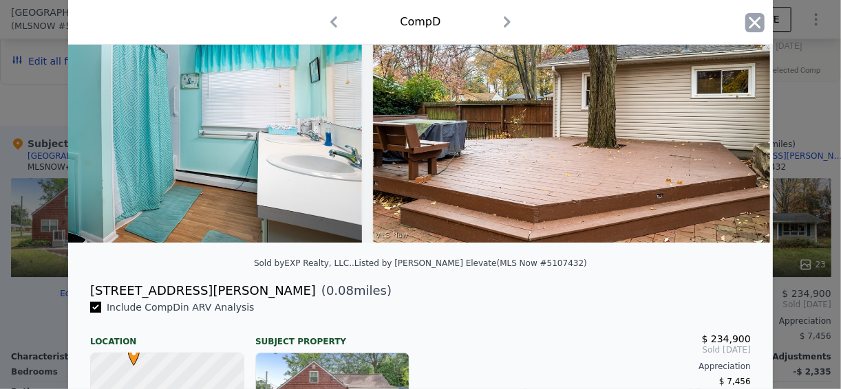
click at [749, 26] on icon "button" at bounding box center [754, 22] width 19 height 19
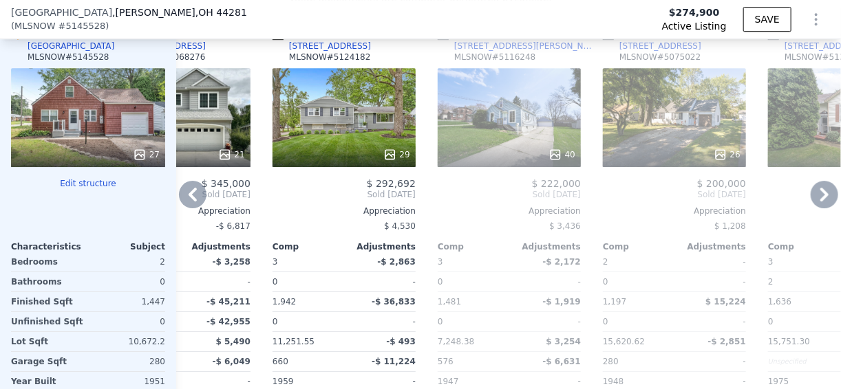
scroll to position [1590, 0]
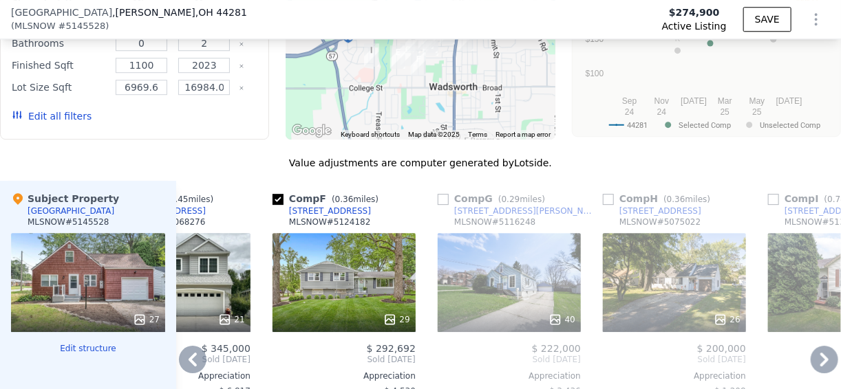
click at [499, 313] on div "40" at bounding box center [509, 320] width 131 height 14
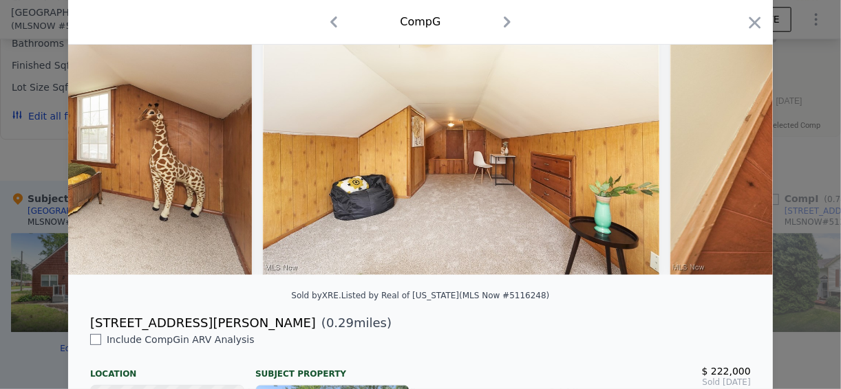
scroll to position [0, 11924]
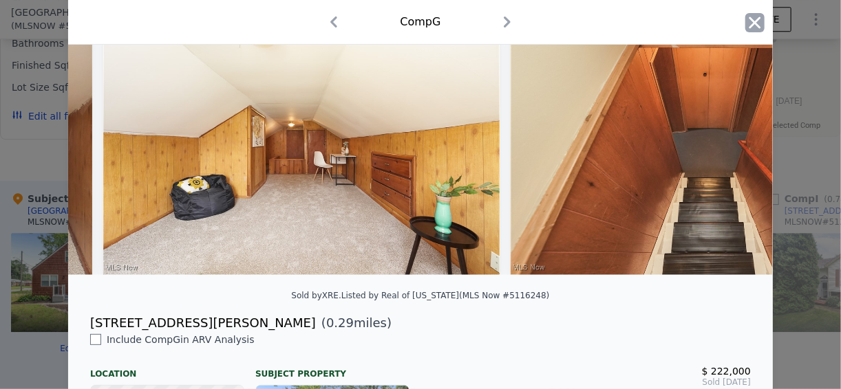
click at [756, 16] on icon "button" at bounding box center [754, 22] width 19 height 19
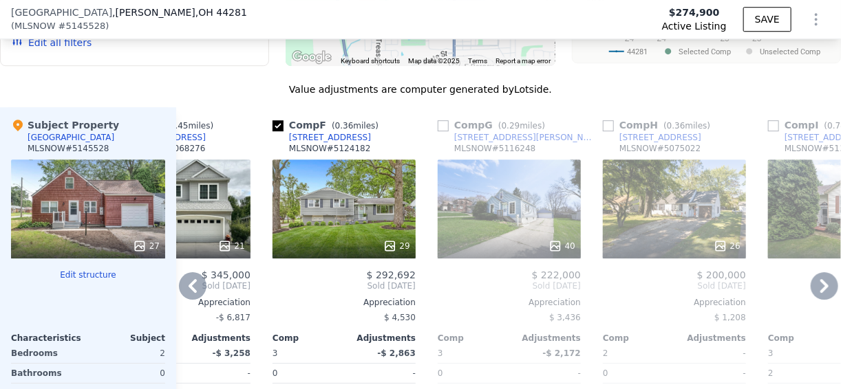
scroll to position [1645, 0]
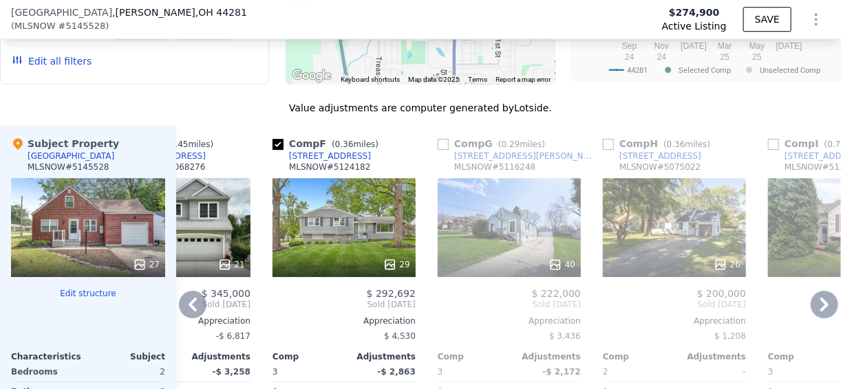
click at [819, 291] on icon at bounding box center [824, 305] width 28 height 28
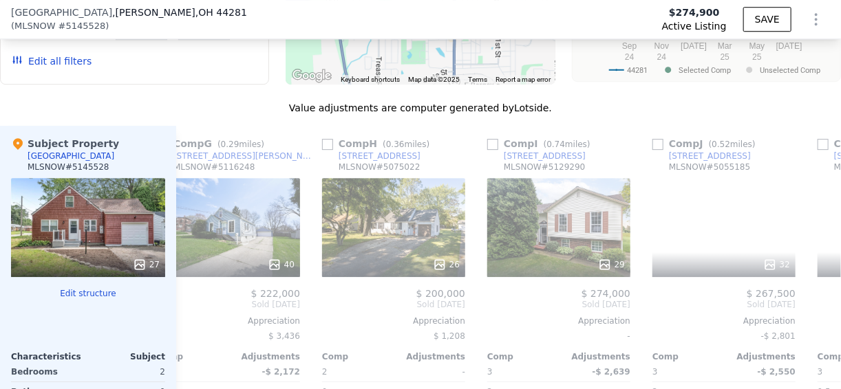
scroll to position [0, 1076]
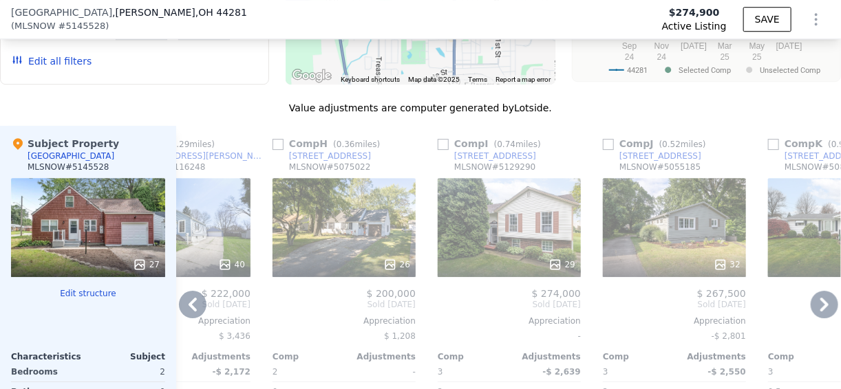
click at [819, 291] on icon at bounding box center [824, 305] width 28 height 28
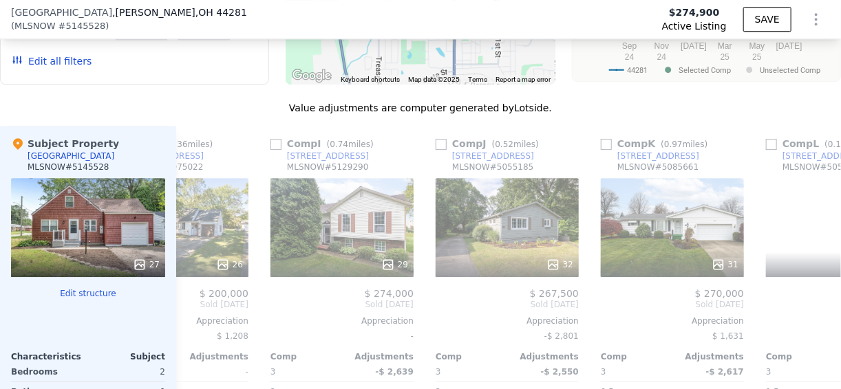
scroll to position [0, 1357]
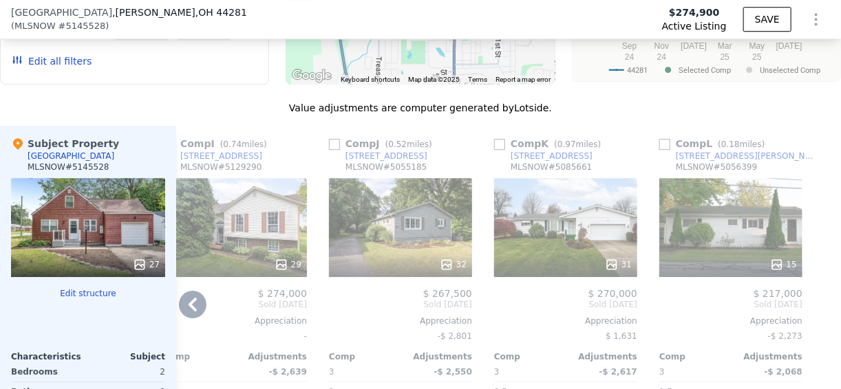
click at [819, 244] on div at bounding box center [830, 347] width 22 height 442
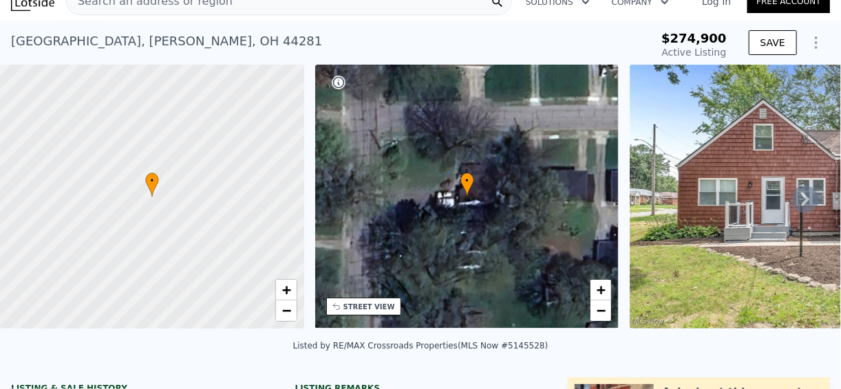
scroll to position [0, 0]
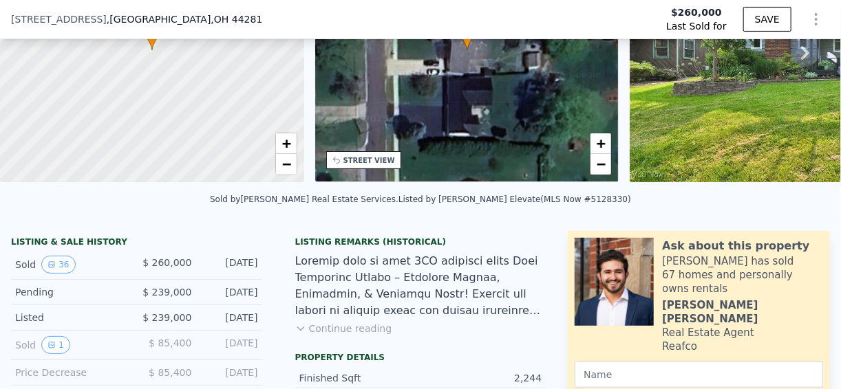
scroll to position [270, 0]
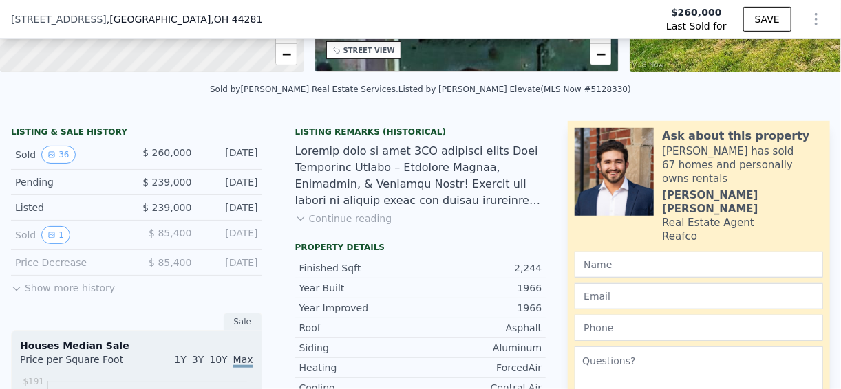
click at [353, 226] on button "Continue reading" at bounding box center [343, 219] width 97 height 14
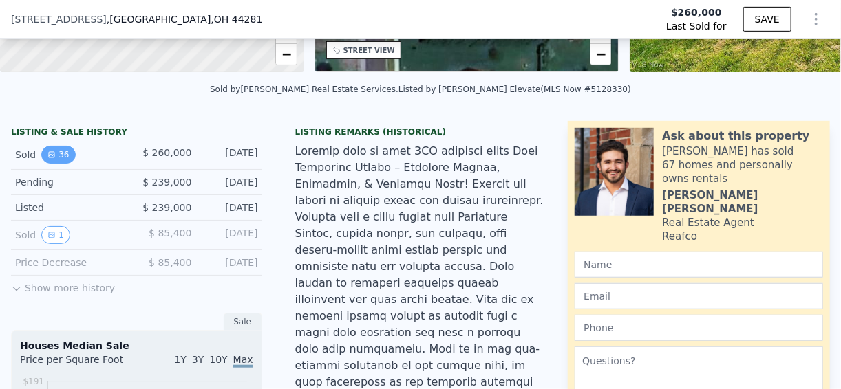
click at [55, 160] on button "36" at bounding box center [58, 155] width 34 height 18
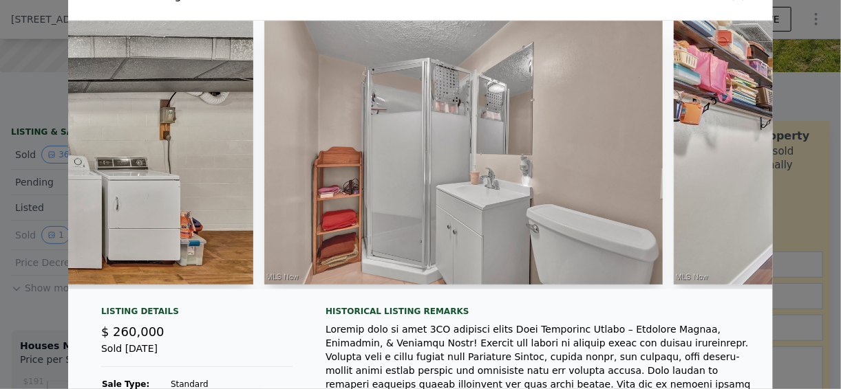
scroll to position [0, 0]
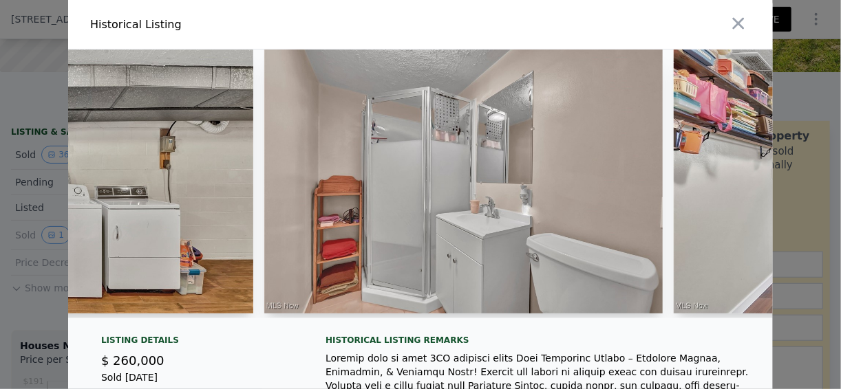
click at [743, 25] on button "button" at bounding box center [738, 23] width 25 height 25
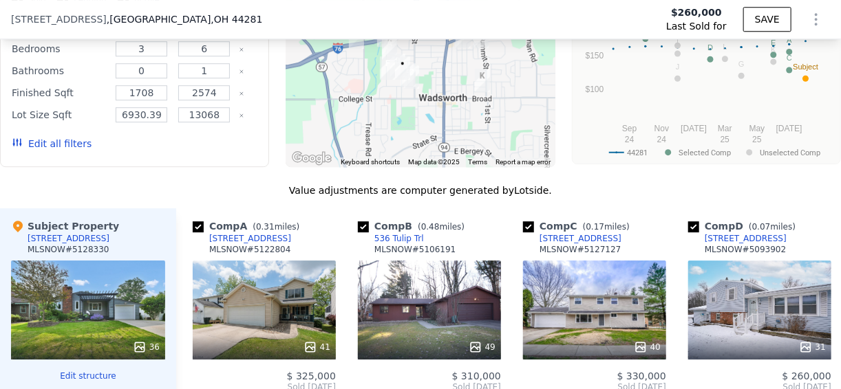
scroll to position [1651, 0]
